Goal: Transaction & Acquisition: Purchase product/service

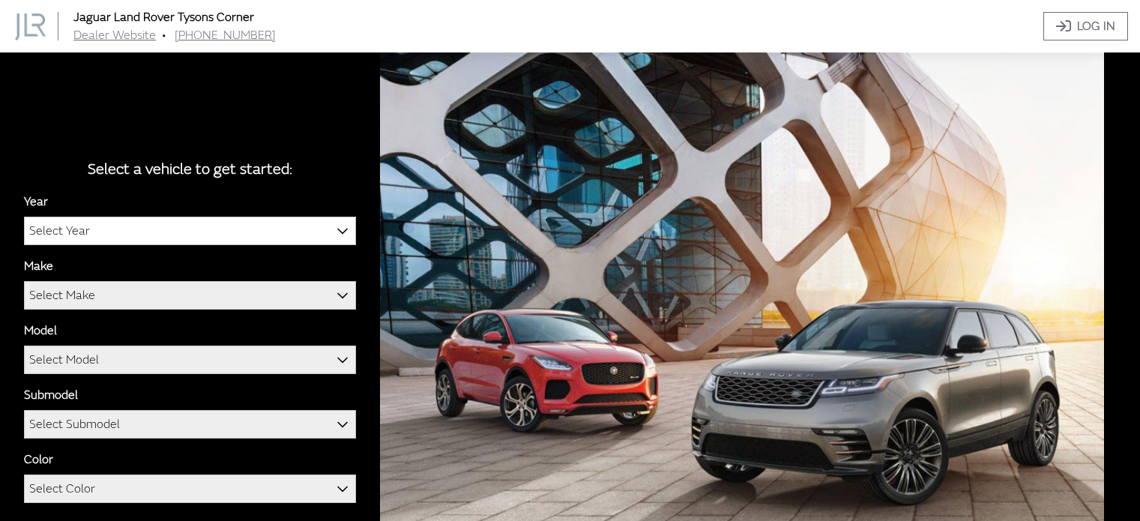
scroll to position [72, 0]
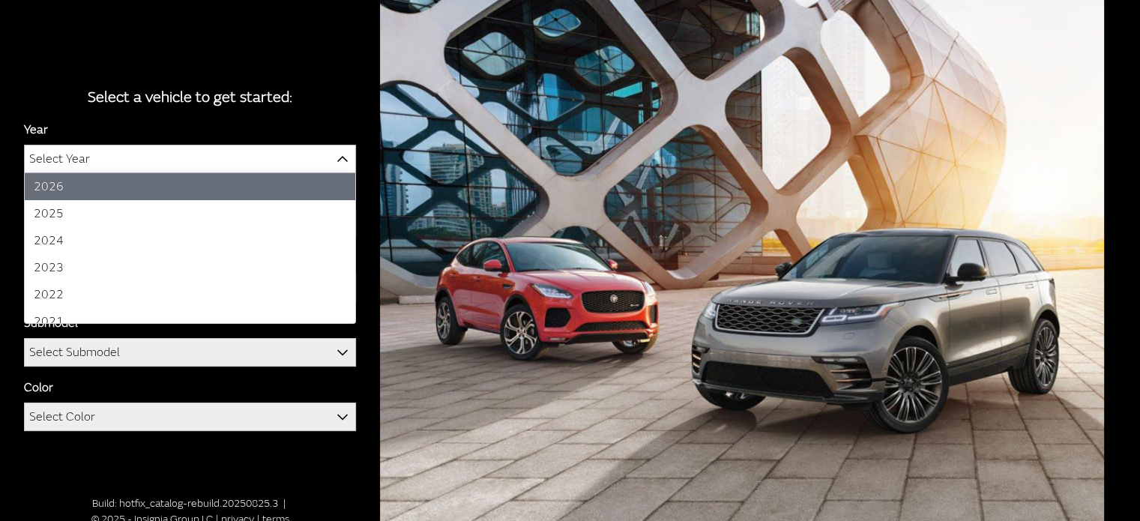
click at [144, 160] on span "Select Year" at bounding box center [190, 158] width 330 height 27
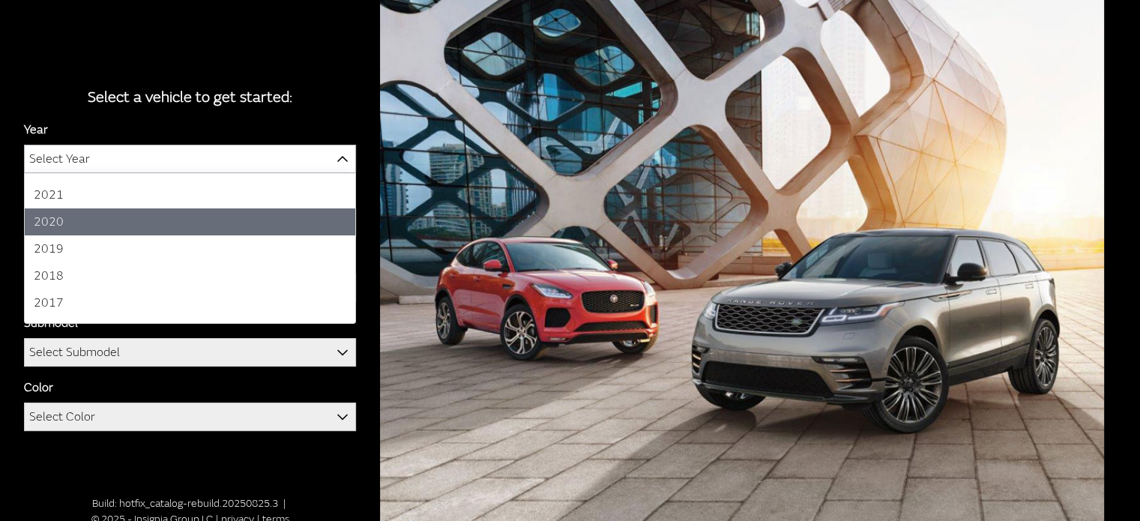
scroll to position [147, 0]
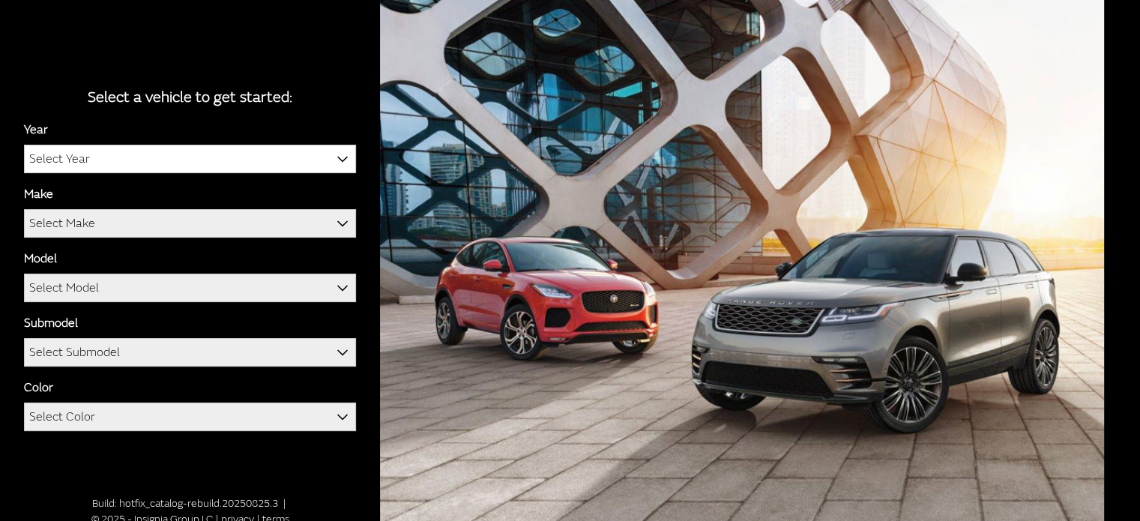
click at [247, 123] on div "Year [DATE] 2025 2024 2023 2022 2021 2020 2019 2018 2017 2016 Select Year" at bounding box center [190, 147] width 332 height 52
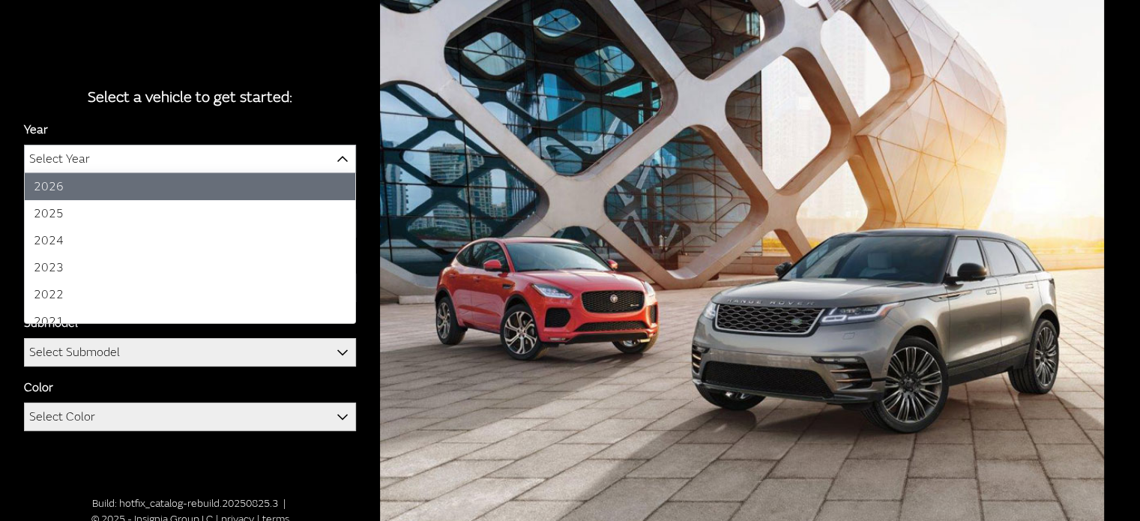
click at [157, 160] on span "Select Year" at bounding box center [190, 158] width 330 height 27
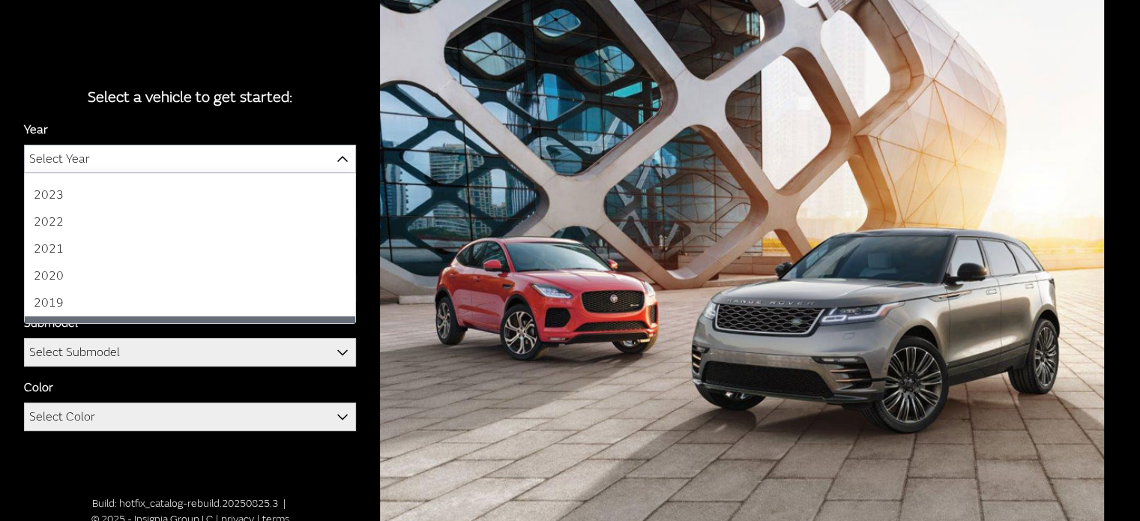
scroll to position [0, 0]
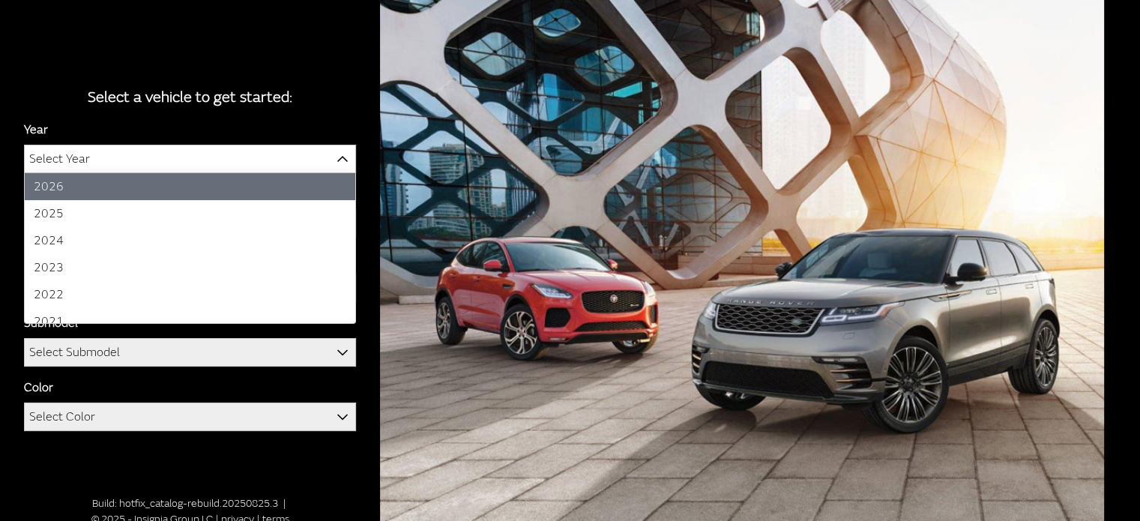
click at [147, 68] on div "Select a vehicle to get started: Year [DATE] 2025 2024 2023 2022 2021 2020 2019…" at bounding box center [190, 255] width 380 height 375
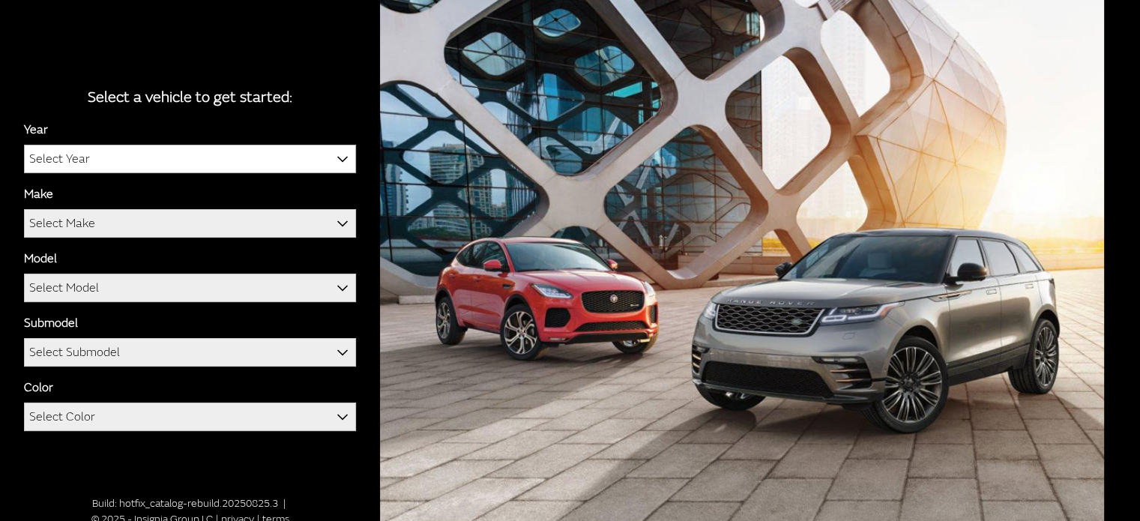
click at [240, 157] on span "Select Year" at bounding box center [190, 158] width 330 height 27
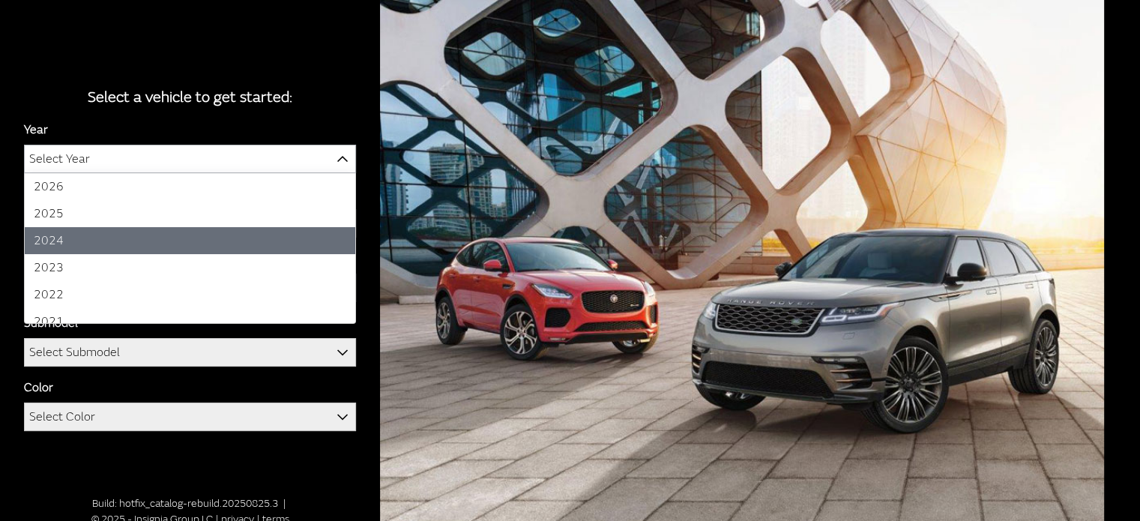
select select "42"
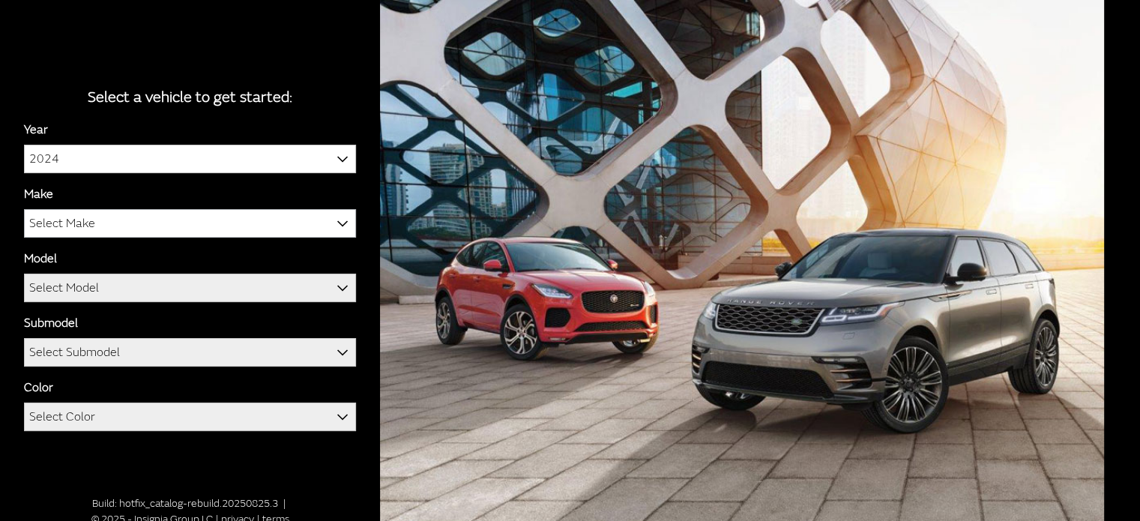
click at [150, 217] on span "Select Make" at bounding box center [190, 223] width 330 height 27
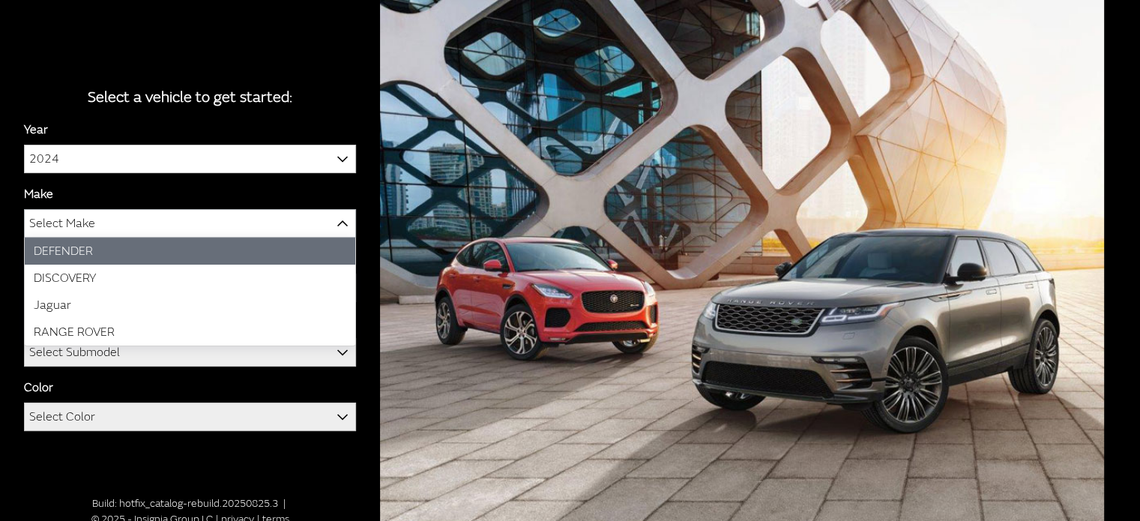
select select "64"
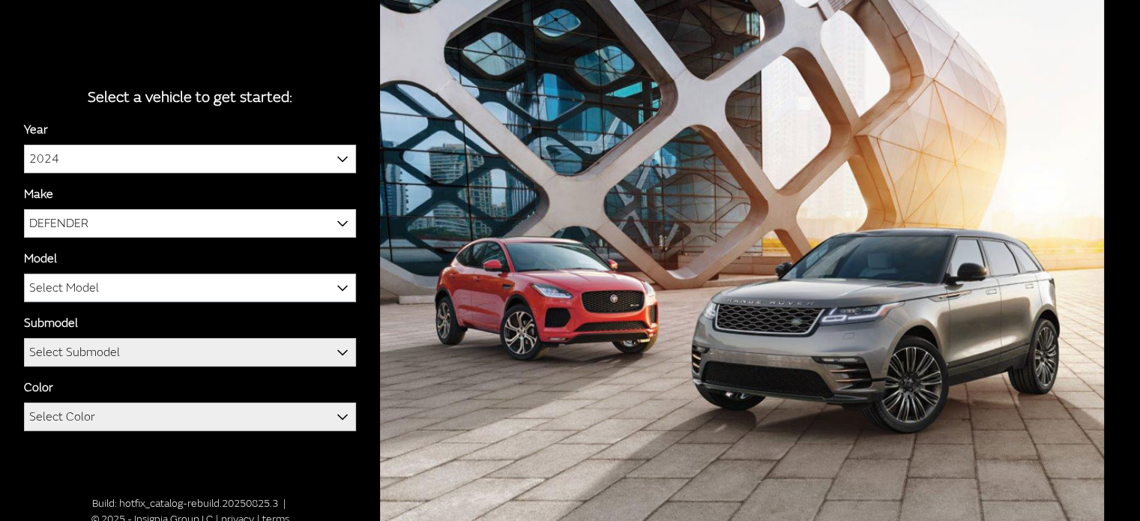
click at [134, 287] on span "Select Model" at bounding box center [190, 287] width 330 height 27
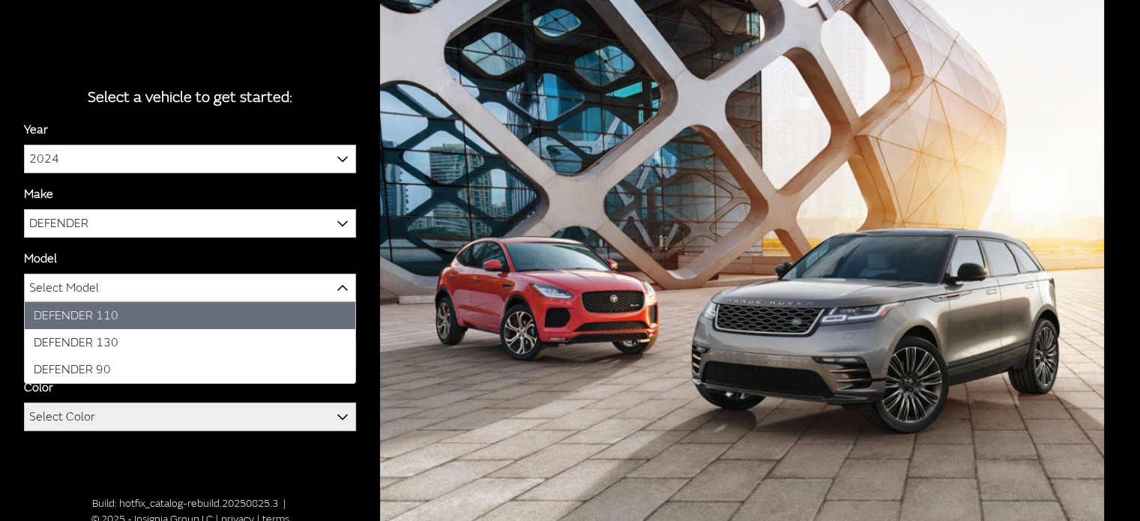
select select "1342"
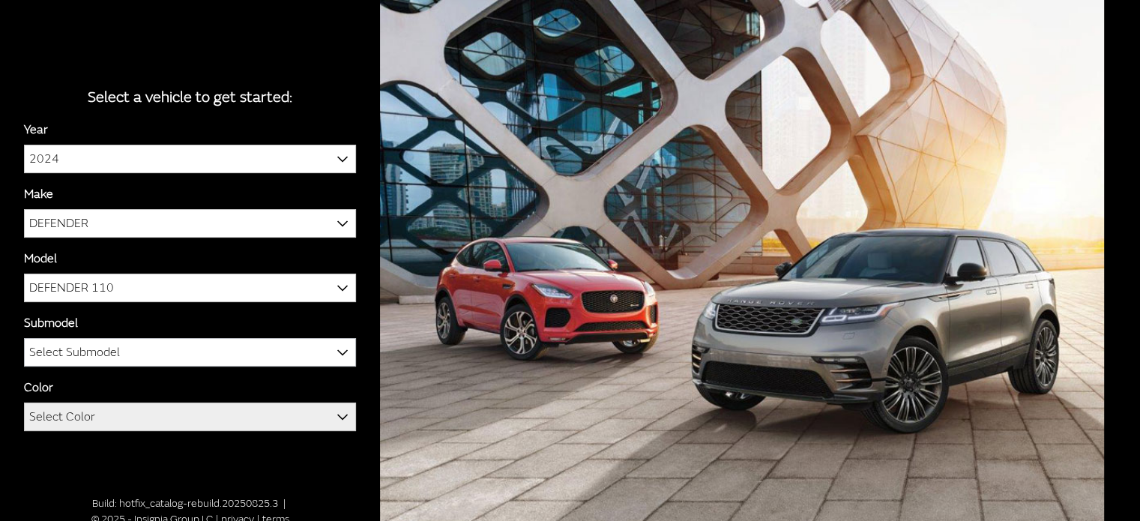
click at [88, 358] on span "Select Submodel" at bounding box center [74, 352] width 91 height 27
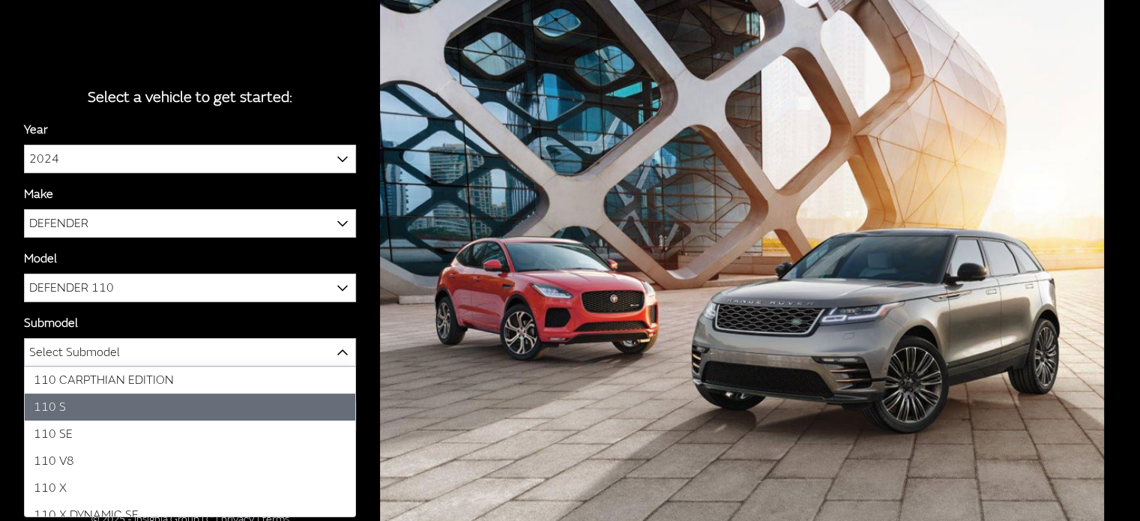
select select "2885"
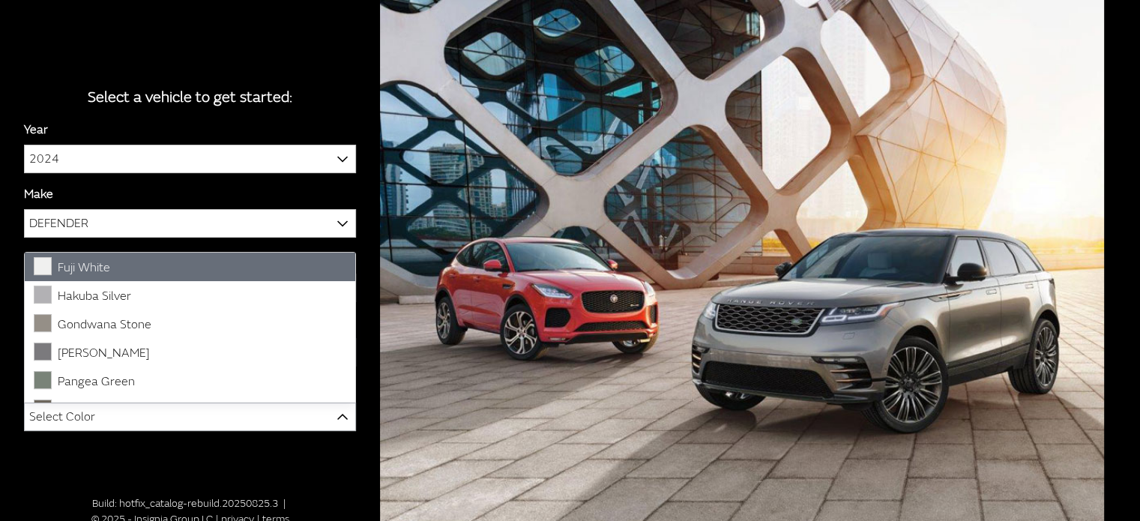
click at [110, 413] on span "Select Color" at bounding box center [190, 416] width 330 height 27
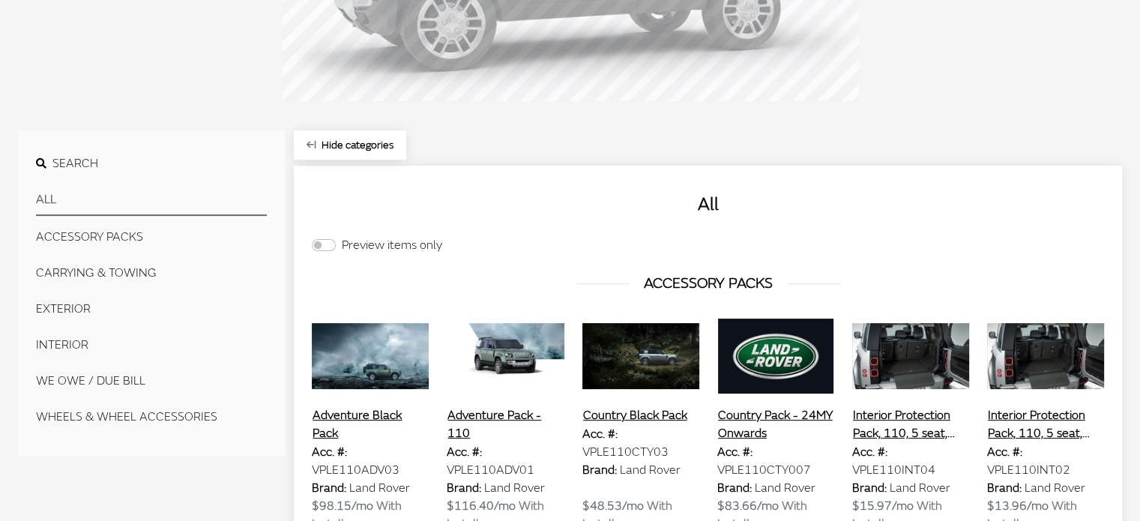
scroll to position [357, 0]
click at [60, 306] on button "EXTERIOR" at bounding box center [151, 308] width 231 height 30
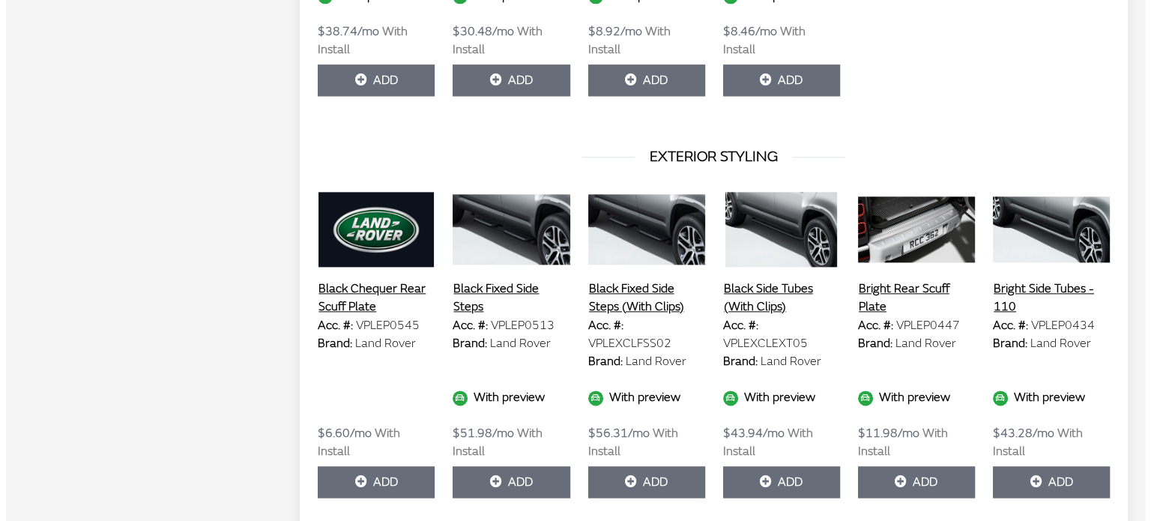
scroll to position [1931, 0]
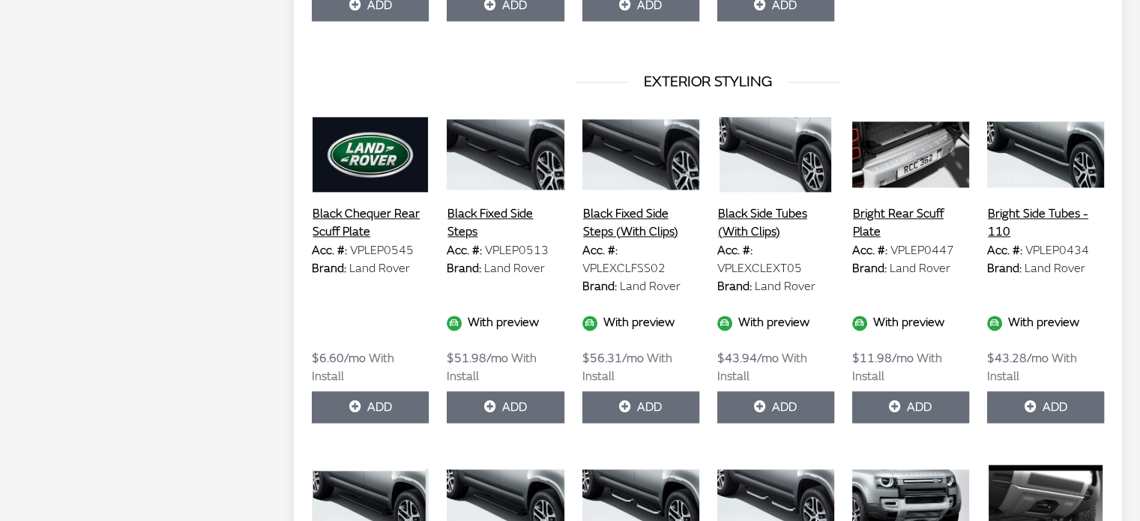
click at [487, 392] on button "Add" at bounding box center [505, 406] width 117 height 31
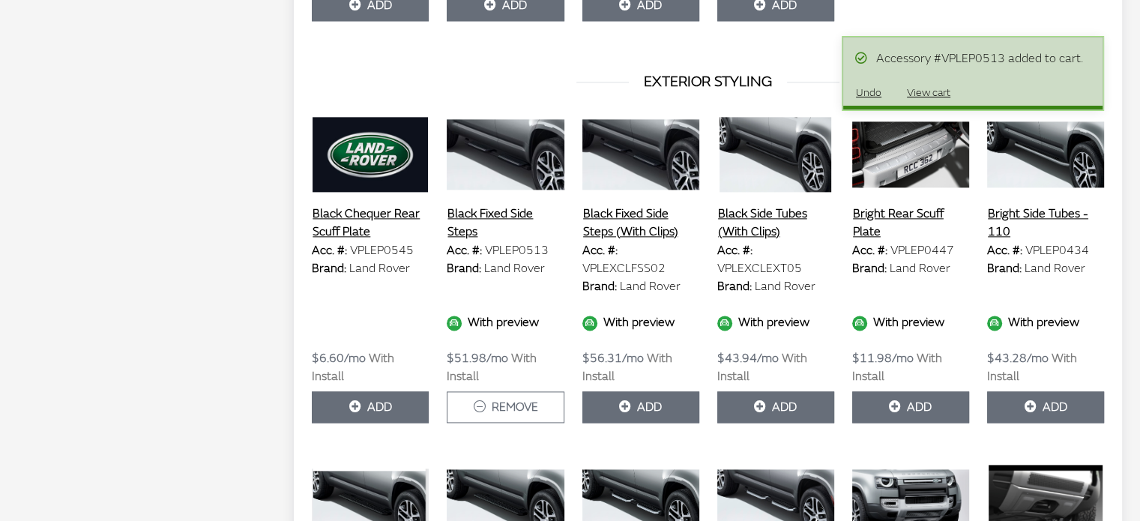
click at [917, 93] on button "View cart" at bounding box center [928, 92] width 69 height 26
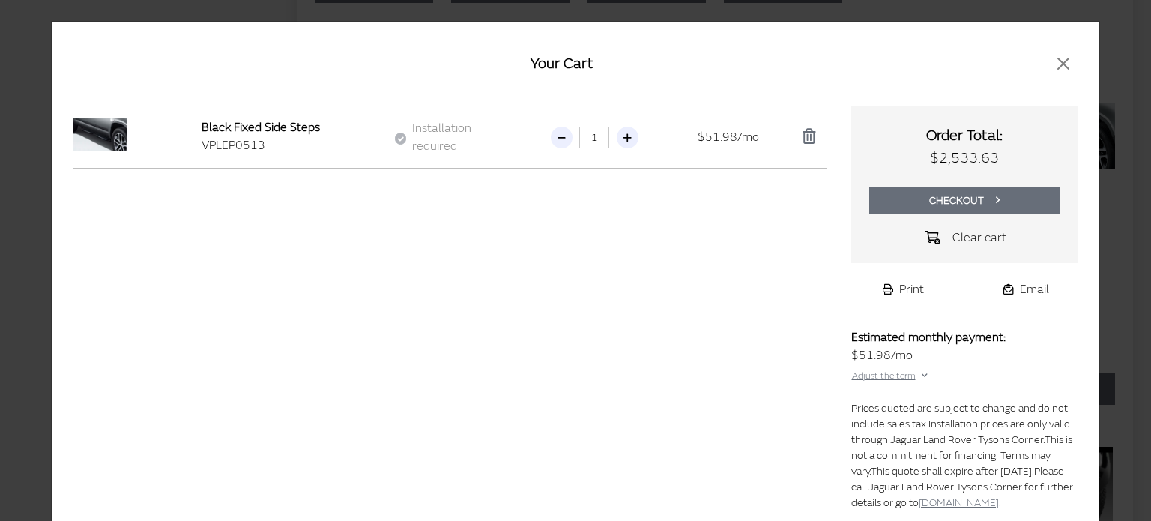
drag, startPoint x: 695, startPoint y: 331, endPoint x: 842, endPoint y: 266, distance: 160.7
click at [695, 330] on div "2024 DEFENDER DEFENDER 110 110 S Black Fixed Side Steps VPLEP0513 Installation …" at bounding box center [450, 308] width 755 height 404
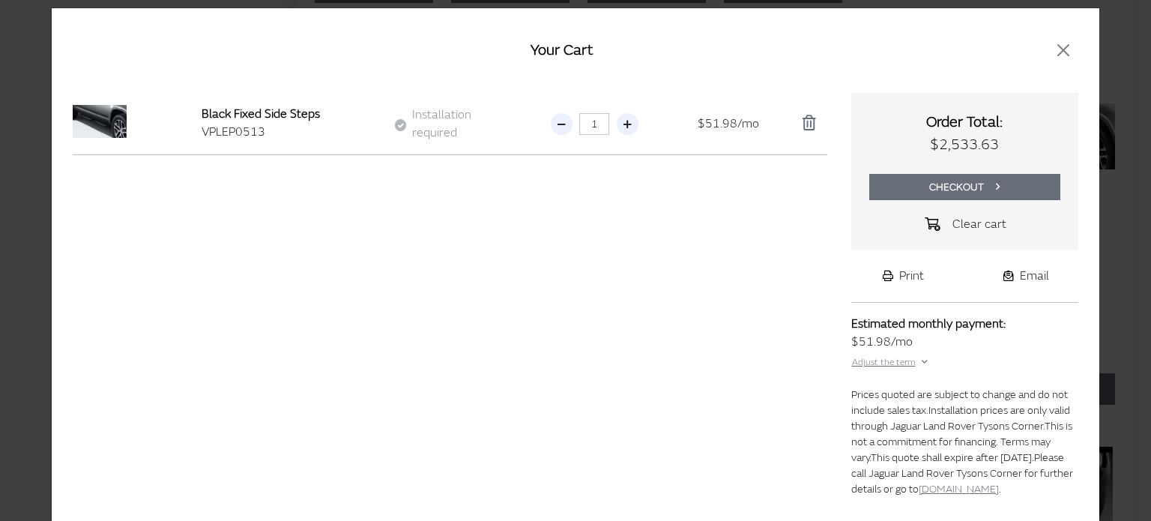
scroll to position [0, 0]
